Goal: Task Accomplishment & Management: Manage account settings

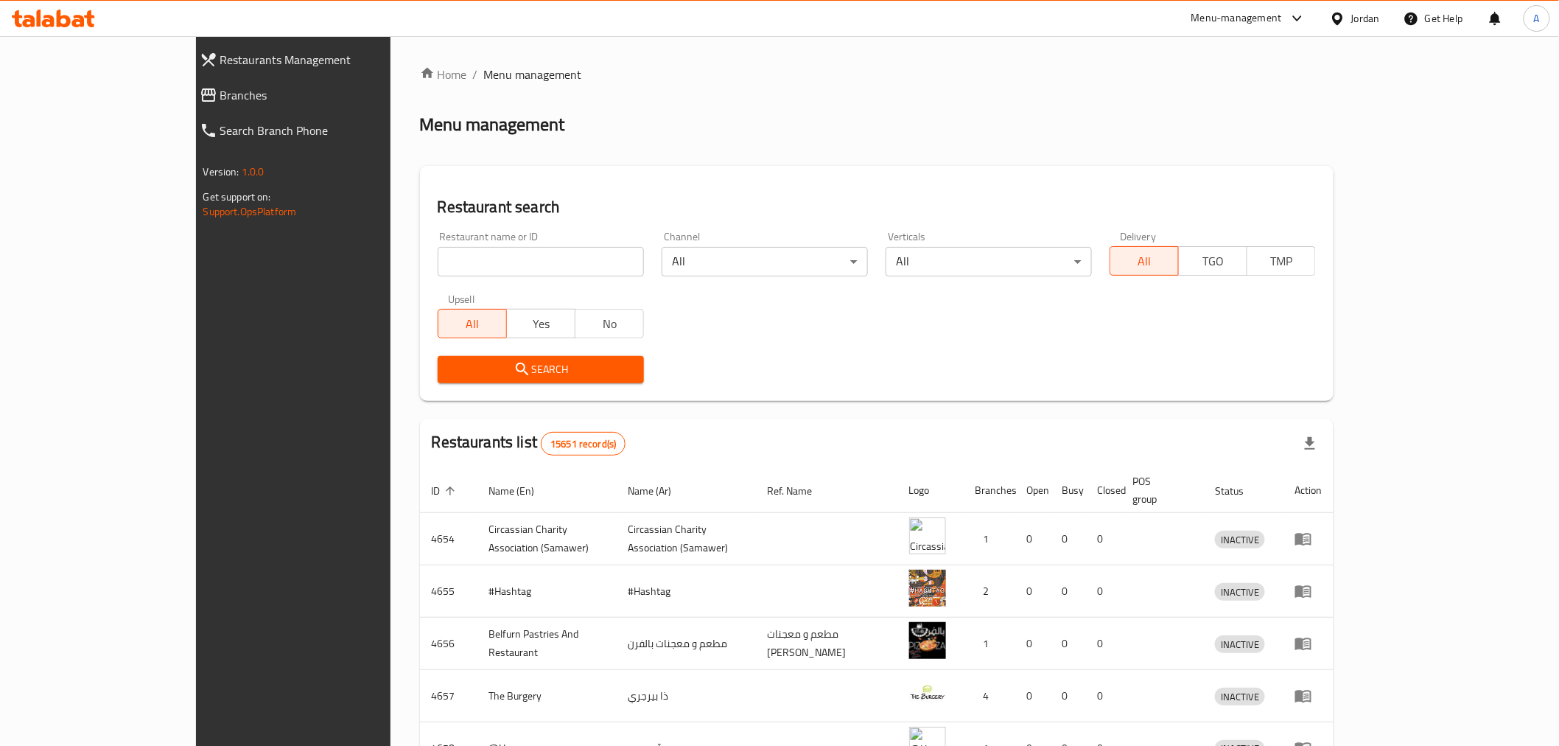
click at [438, 265] on input "search" at bounding box center [541, 261] width 206 height 29
type input "ش"
type input "alsadi"
click button "Search" at bounding box center [541, 369] width 206 height 27
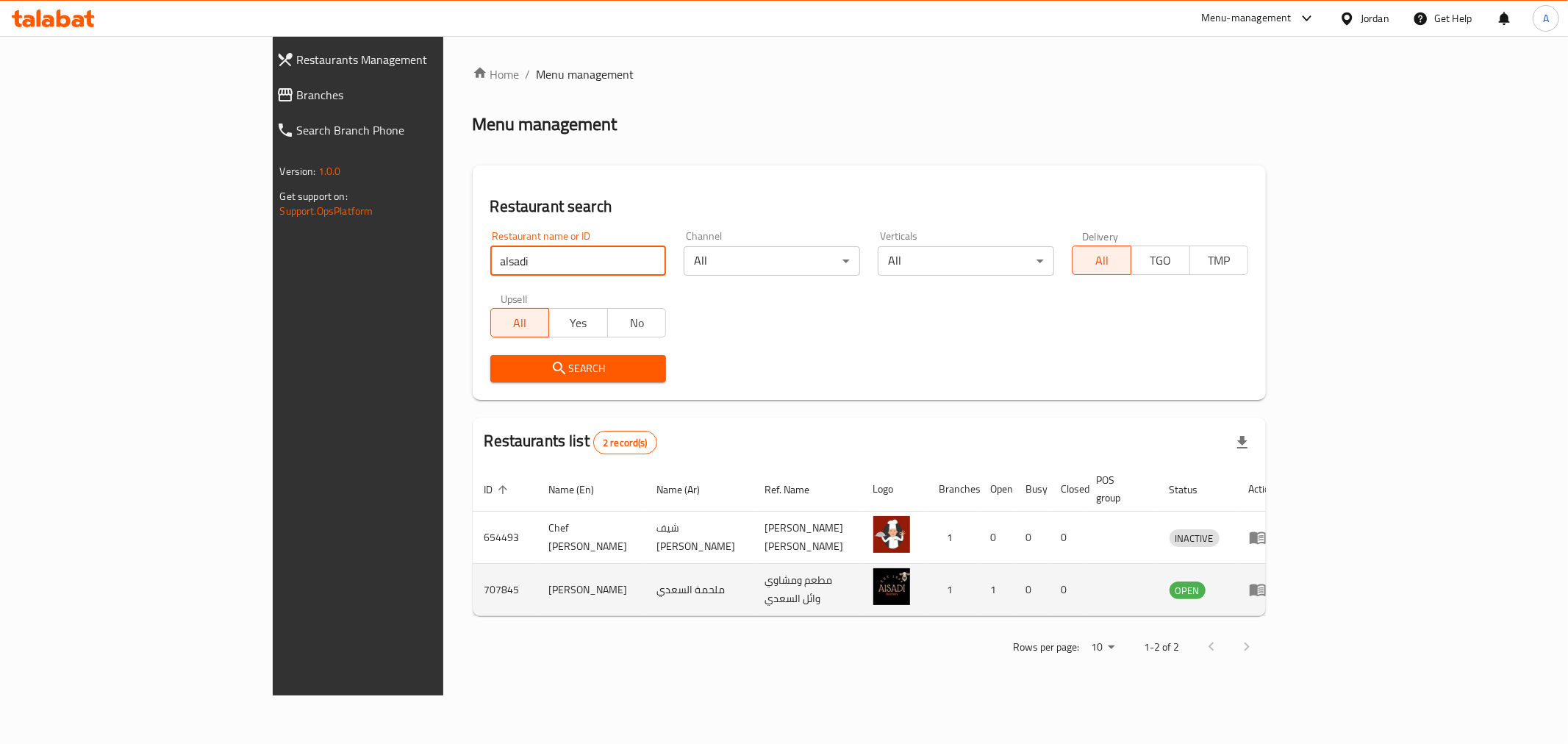
click at [910, 571] on img "enhanced table" at bounding box center [891, 586] width 37 height 37
click at [1267, 580] on icon "enhanced table" at bounding box center [1258, 589] width 18 height 18
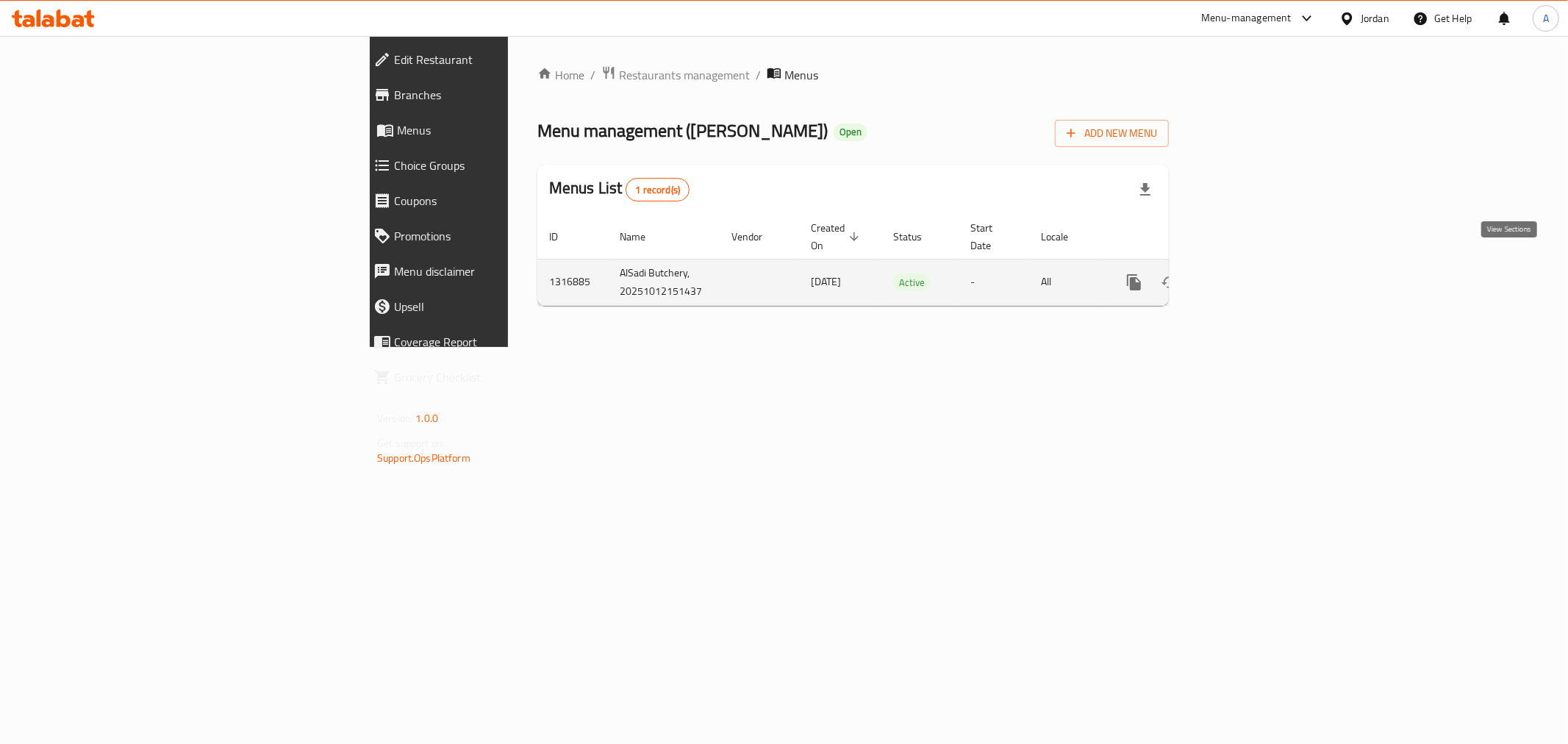
click at [1249, 273] on icon "enhanced table" at bounding box center [1240, 282] width 18 height 18
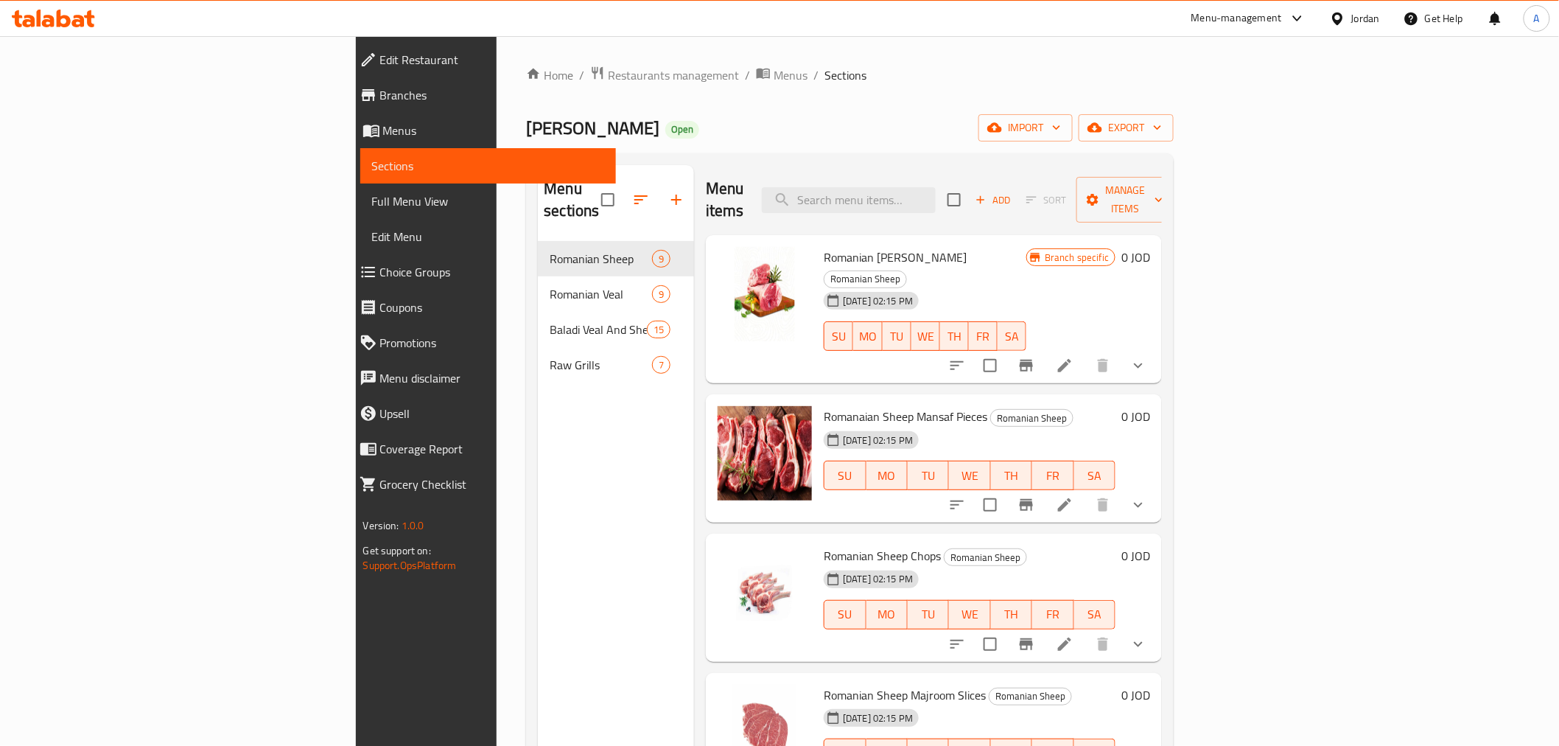
click at [1074, 357] on icon at bounding box center [1065, 366] width 18 height 18
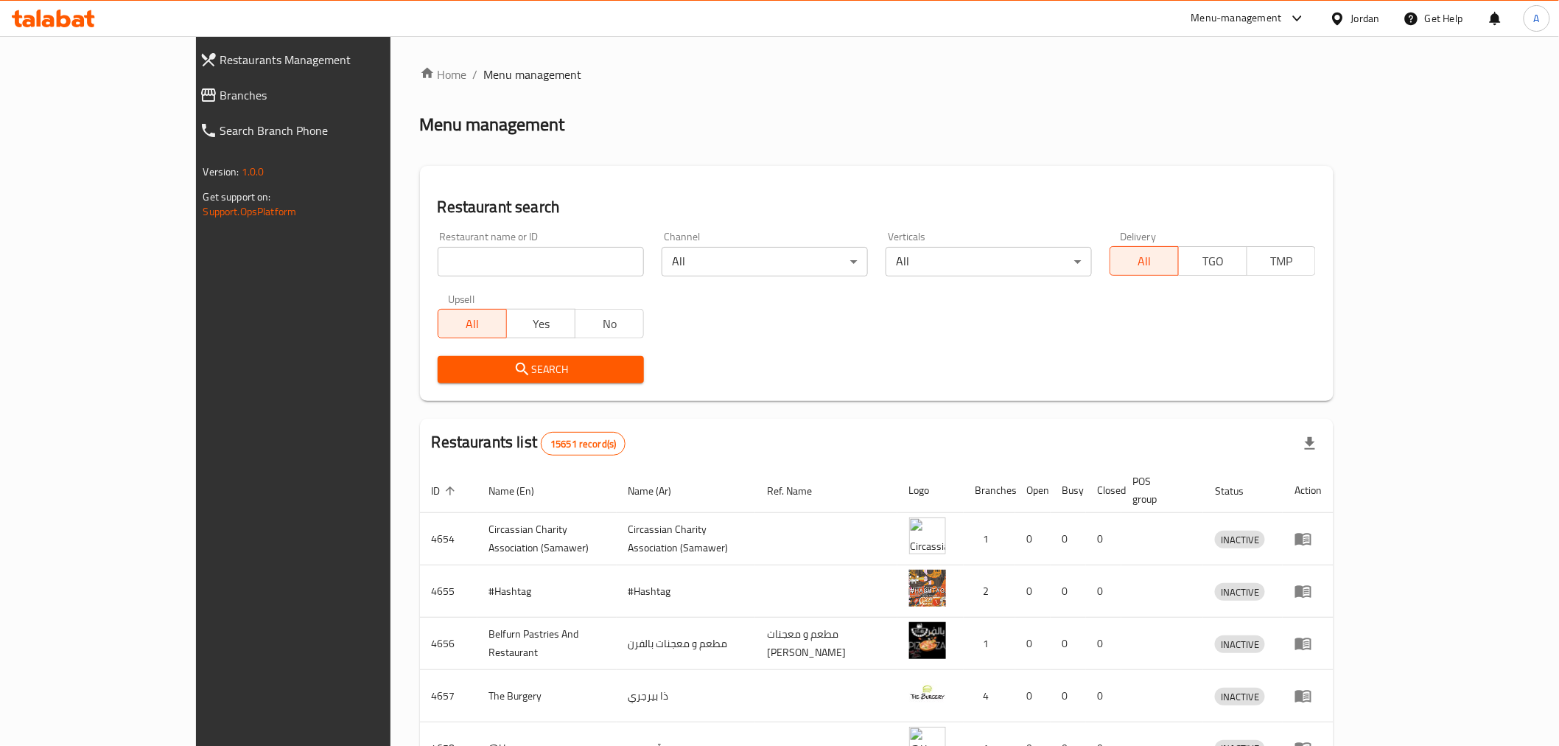
click at [220, 88] on span "Branches" at bounding box center [332, 95] width 224 height 18
